Goal: Check status

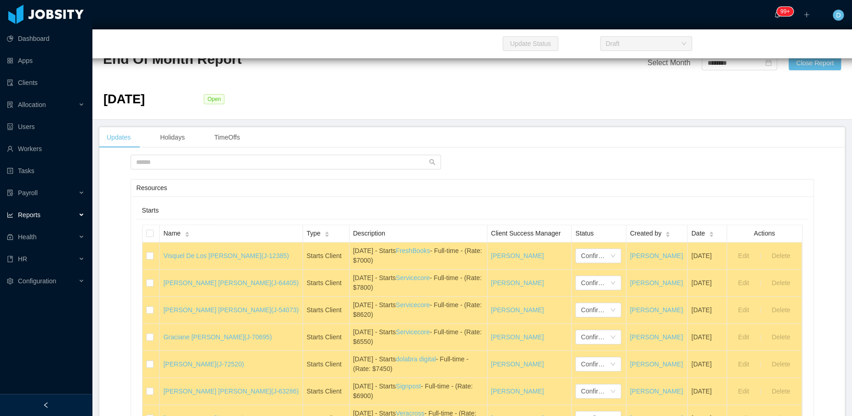
scroll to position [17578, 0]
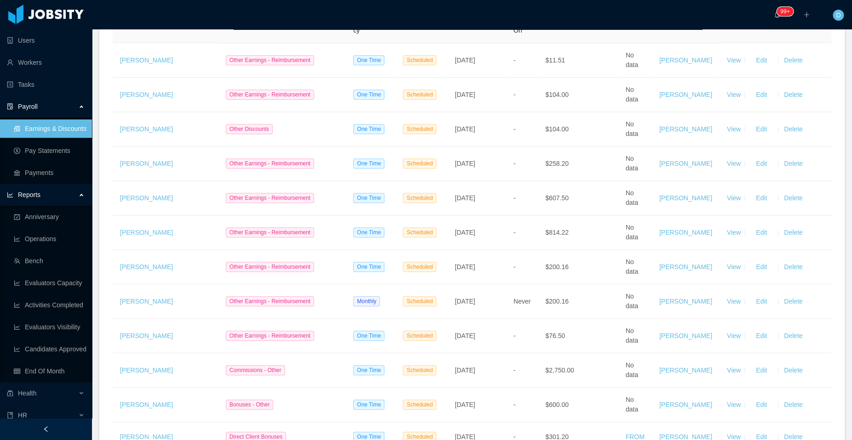
scroll to position [184, 0]
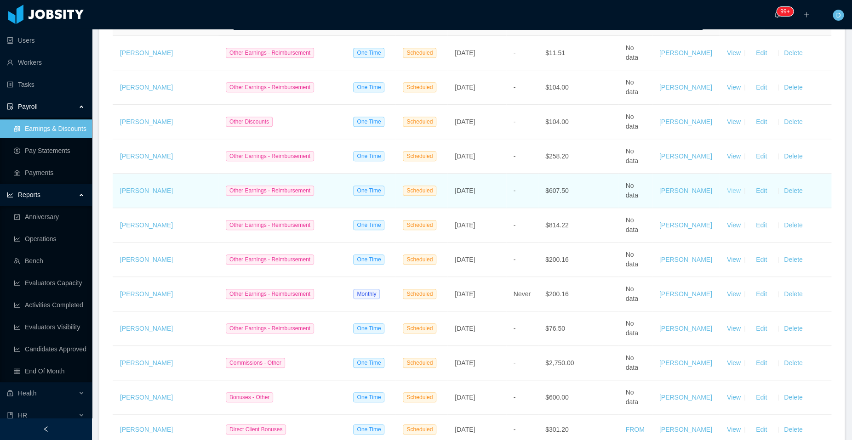
click at [727, 194] on link "View" at bounding box center [734, 190] width 14 height 7
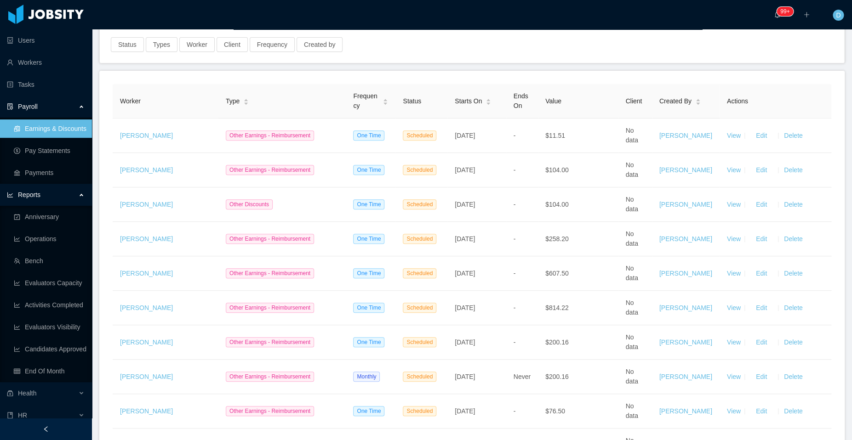
scroll to position [110, 0]
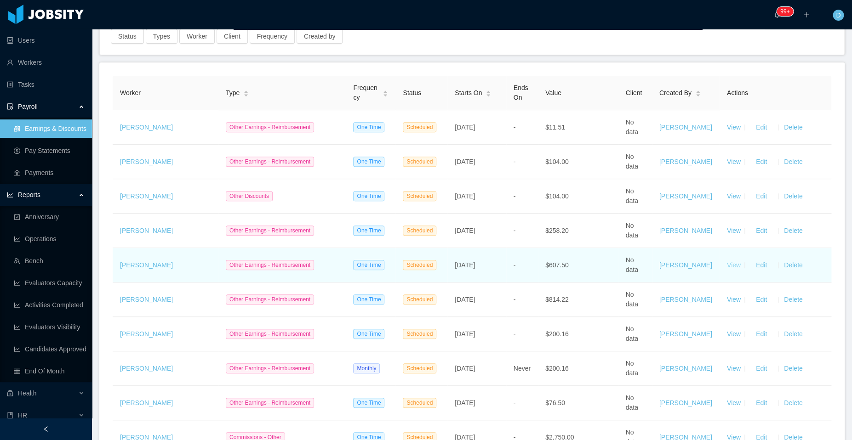
click at [727, 269] on link "View" at bounding box center [734, 265] width 14 height 7
